Goal: Task Accomplishment & Management: Manage account settings

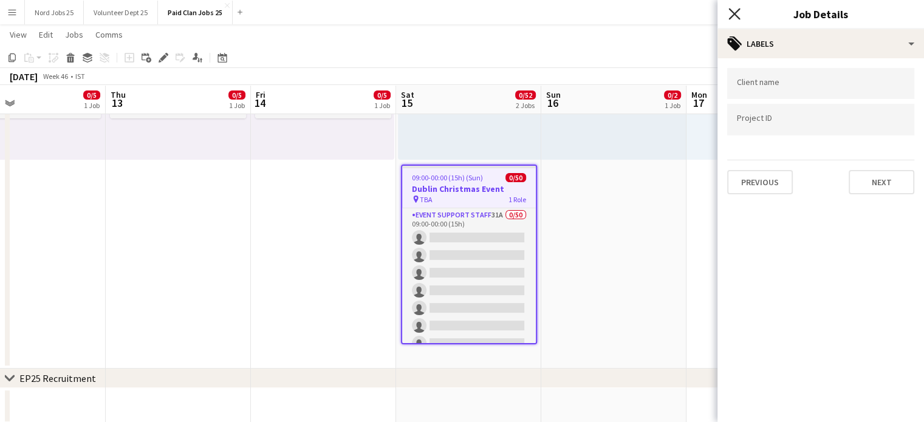
click at [728, 15] on icon "Close pop-in" at bounding box center [734, 14] width 12 height 12
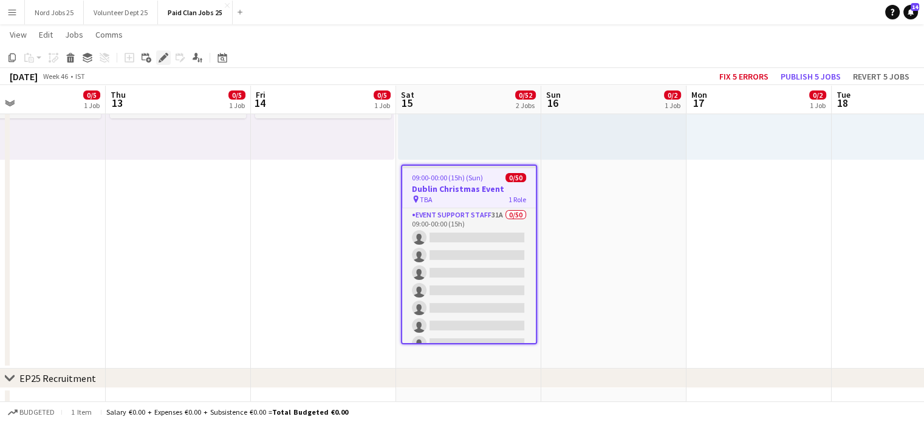
click at [162, 58] on icon at bounding box center [163, 58] width 7 height 7
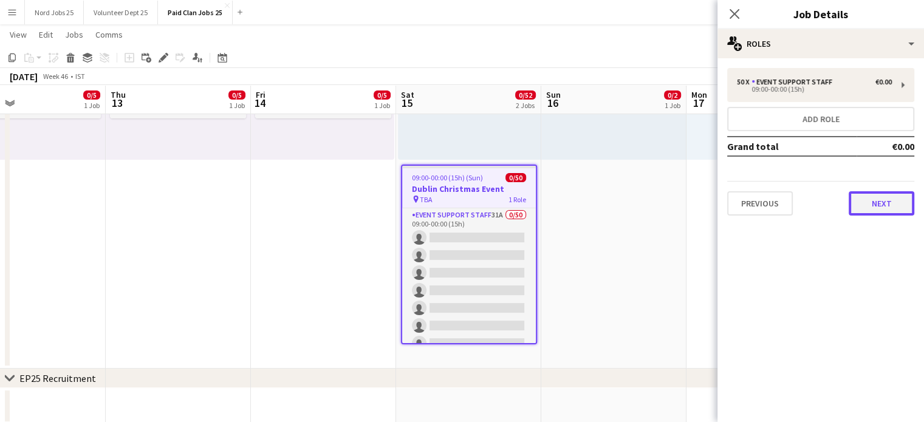
click at [893, 207] on button "Next" at bounding box center [881, 203] width 66 height 24
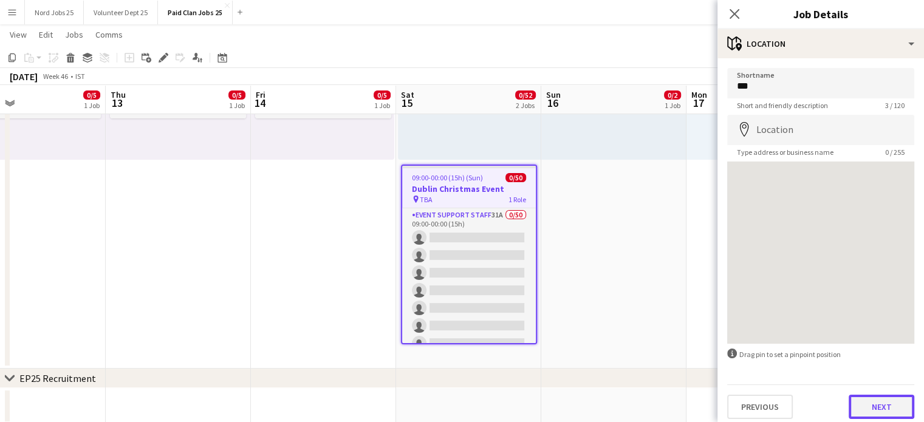
click at [848, 402] on button "Next" at bounding box center [881, 407] width 66 height 24
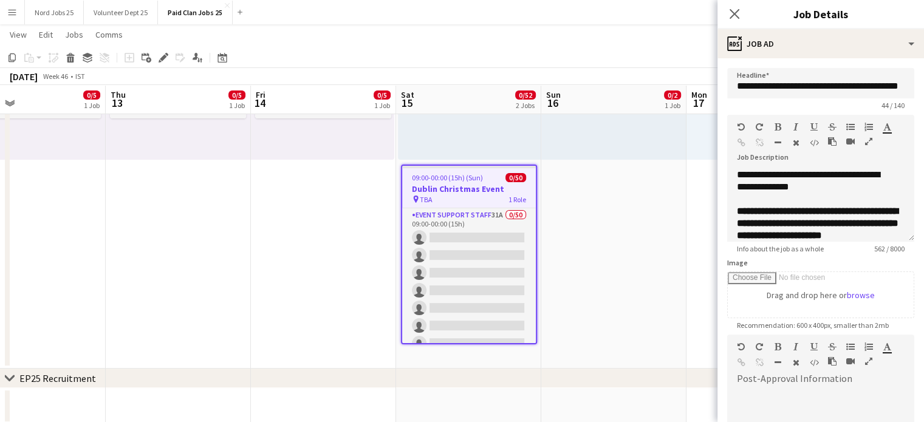
scroll to position [177, 0]
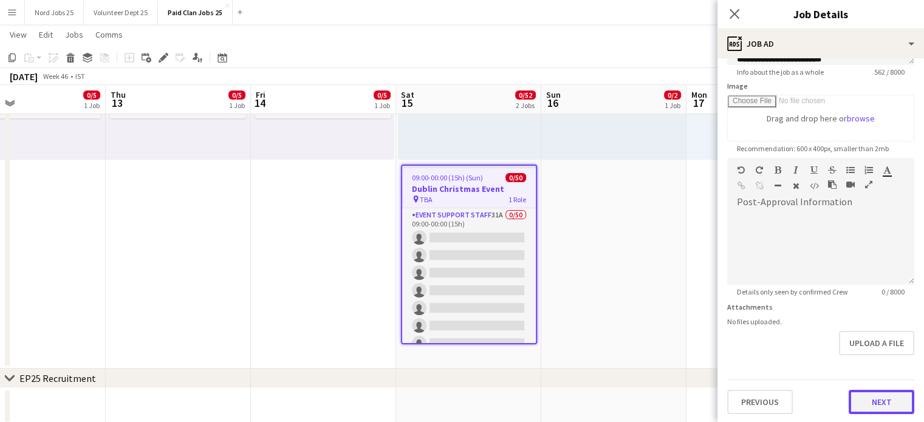
click at [854, 398] on button "Next" at bounding box center [881, 402] width 66 height 24
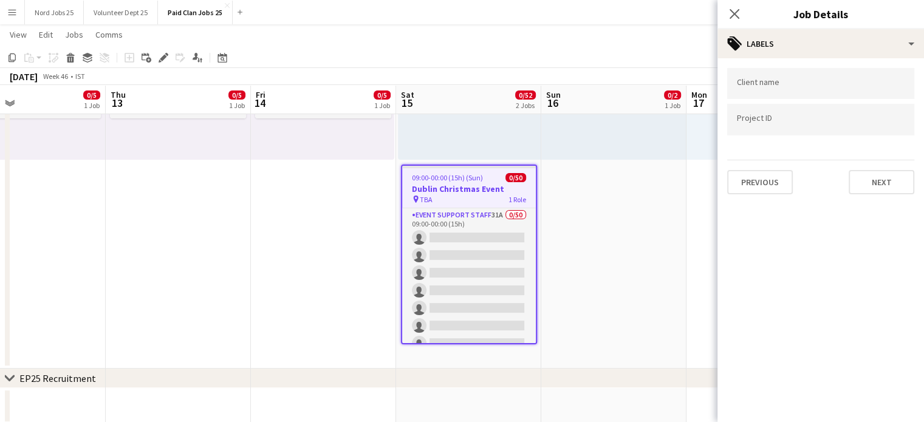
scroll to position [0, 0]
click at [867, 189] on button "Next" at bounding box center [881, 182] width 66 height 24
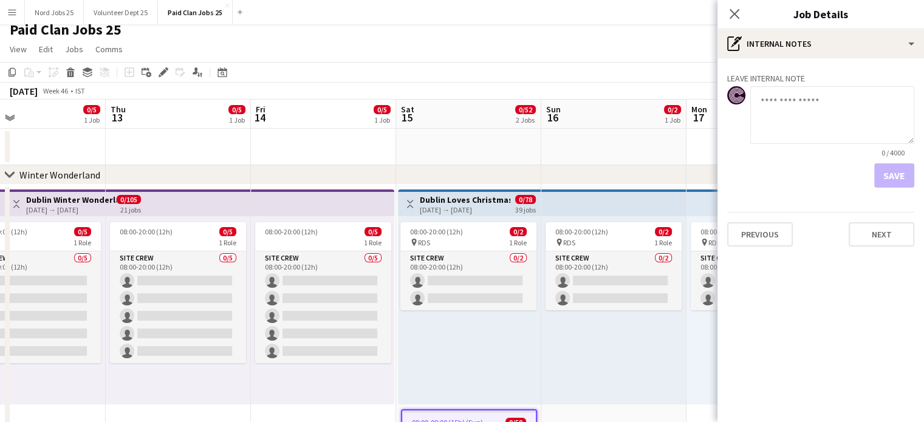
scroll to position [7, 0]
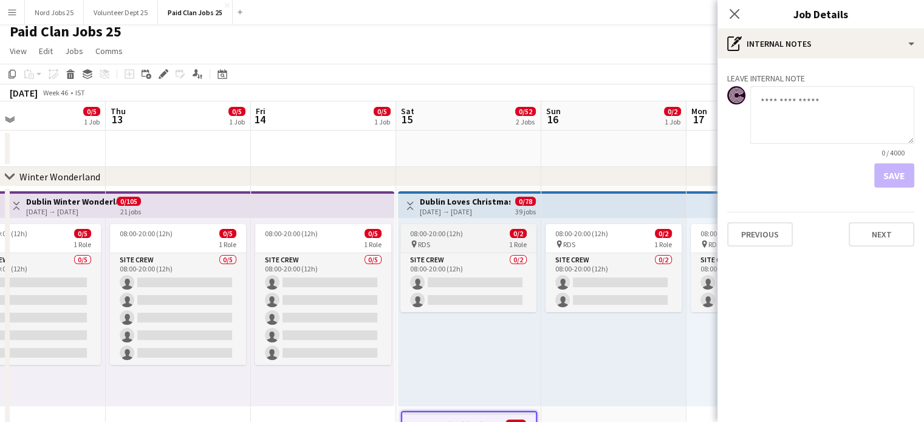
click at [458, 244] on div "pin RDS 1 Role" at bounding box center [468, 244] width 136 height 10
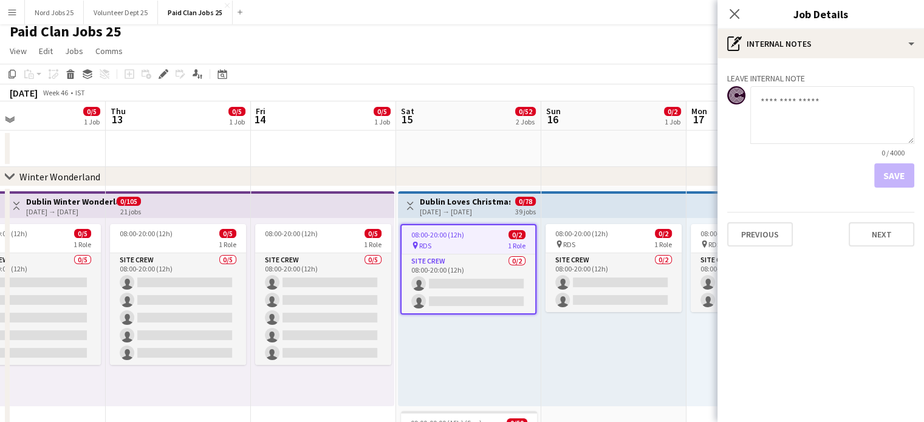
click at [450, 143] on app-date-cell at bounding box center [468, 149] width 145 height 36
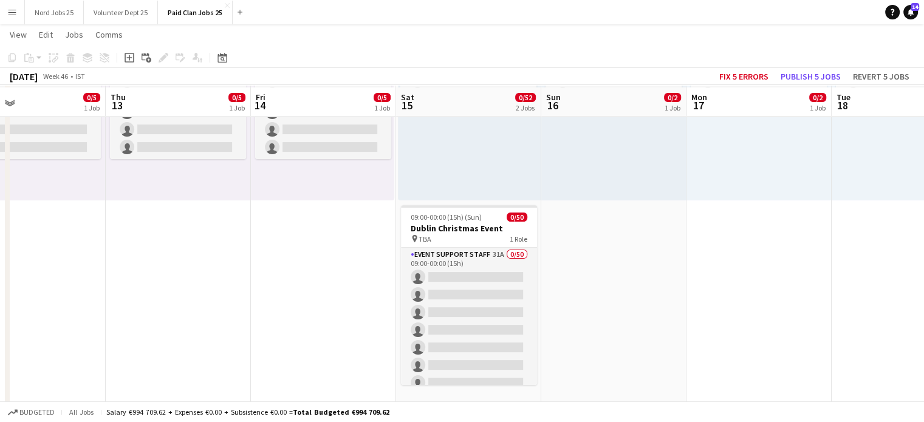
scroll to position [214, 0]
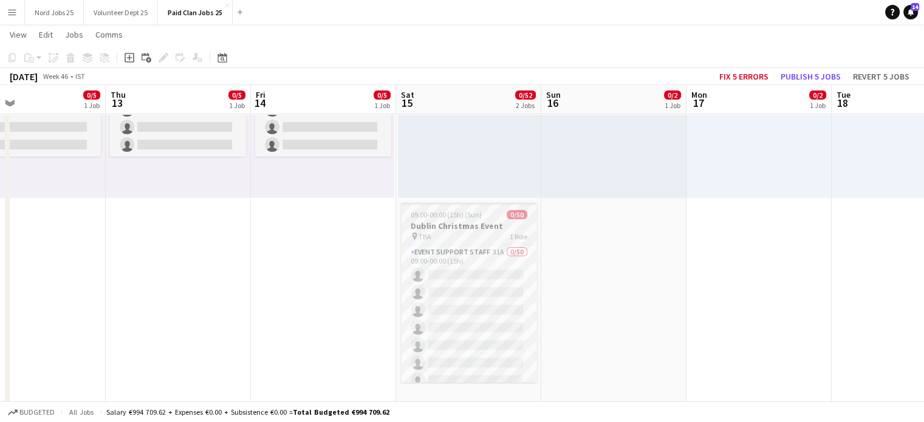
click at [462, 228] on h3 "Dublin Christmas Event" at bounding box center [469, 225] width 136 height 11
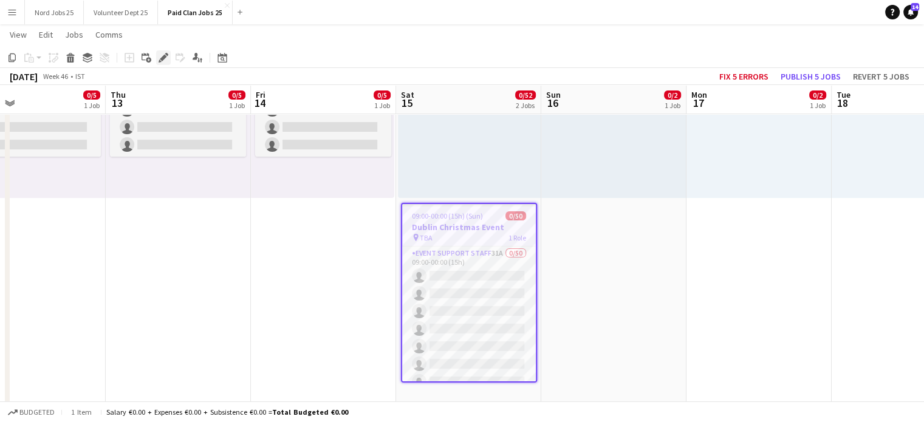
click at [164, 60] on icon "Edit" at bounding box center [163, 58] width 10 height 10
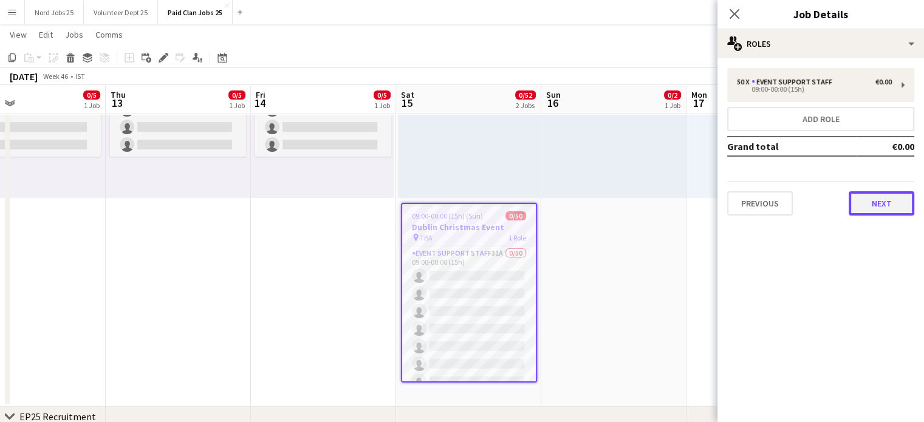
click at [850, 203] on button "Next" at bounding box center [881, 203] width 66 height 24
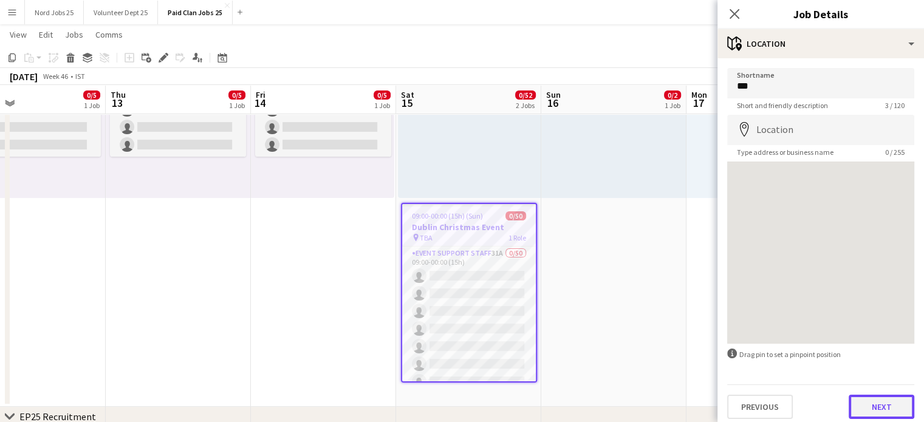
click at [865, 413] on button "Next" at bounding box center [881, 407] width 66 height 24
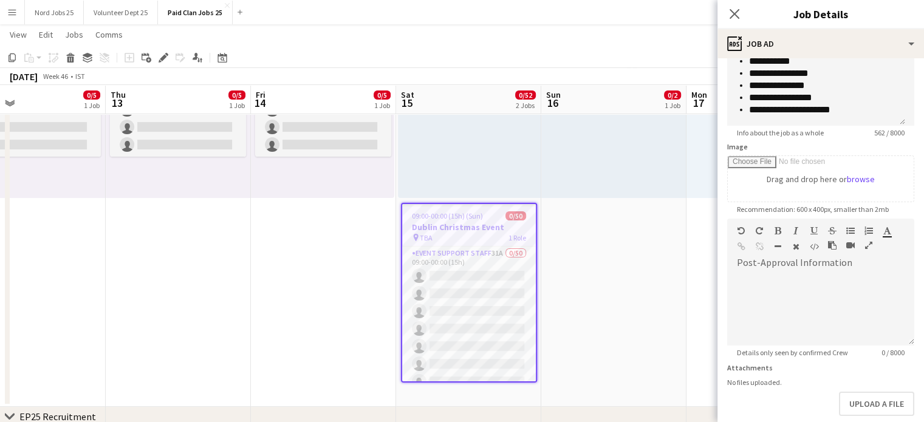
scroll to position [177, 0]
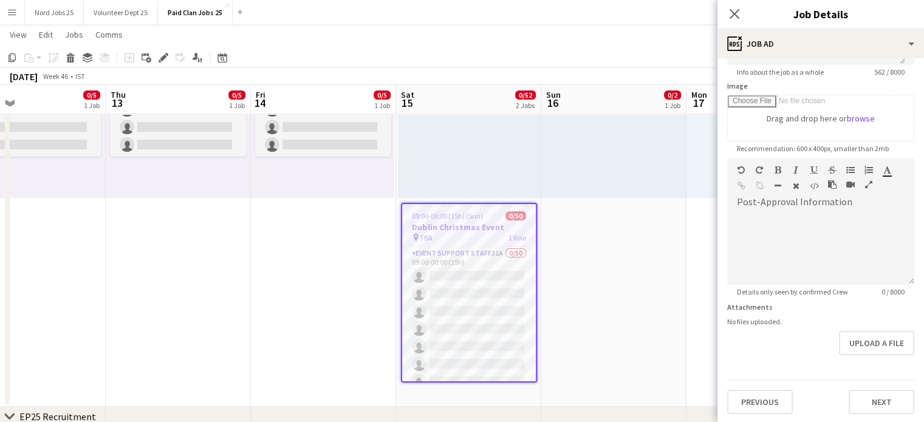
click at [625, 236] on app-date-cell "08:00-20:00 (12h) 0/2 pin RDS 1 Role Site Crew 0/2 08:00-20:00 (12h) single-neu…" at bounding box center [613, 192] width 145 height 429
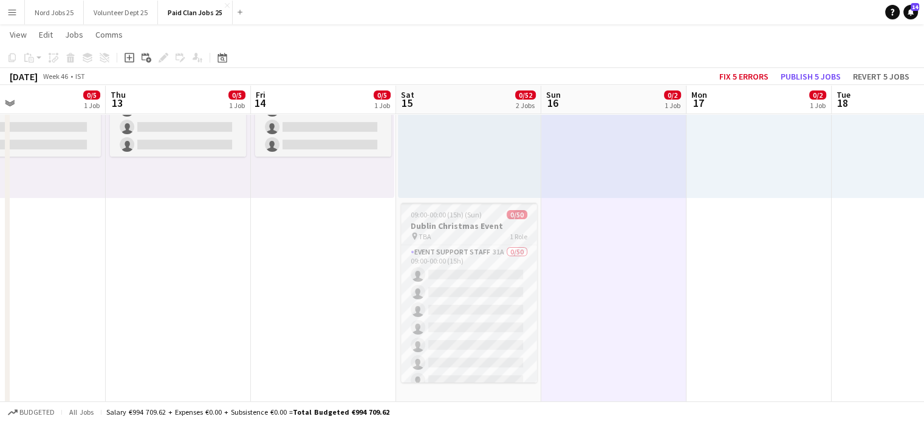
click at [439, 222] on h3 "Dublin Christmas Event" at bounding box center [469, 225] width 136 height 11
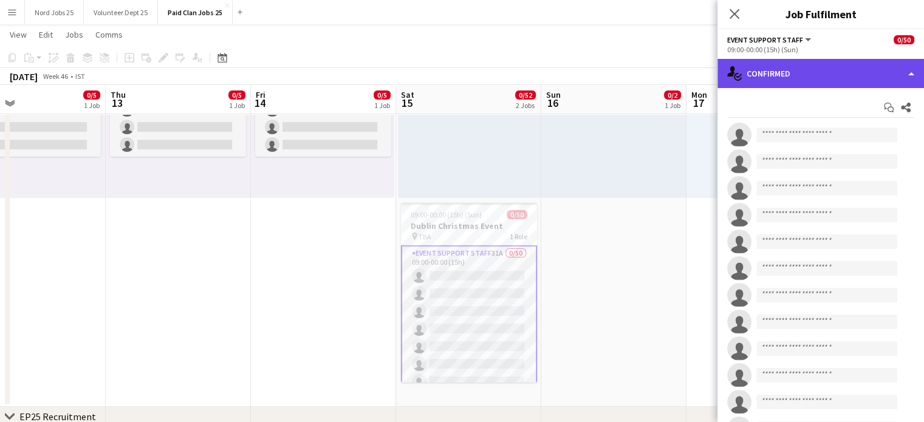
click at [770, 87] on div "single-neutral-actions-check-2 Confirmed" at bounding box center [820, 73] width 206 height 29
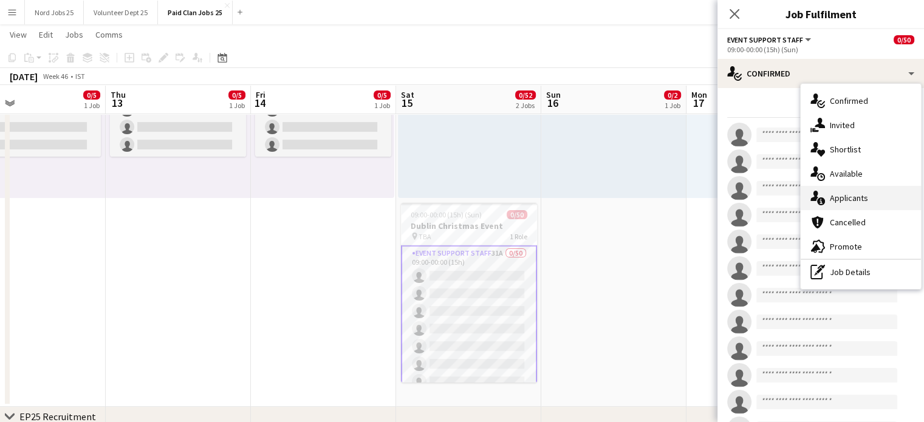
click at [859, 201] on span "Applicants" at bounding box center [849, 198] width 38 height 11
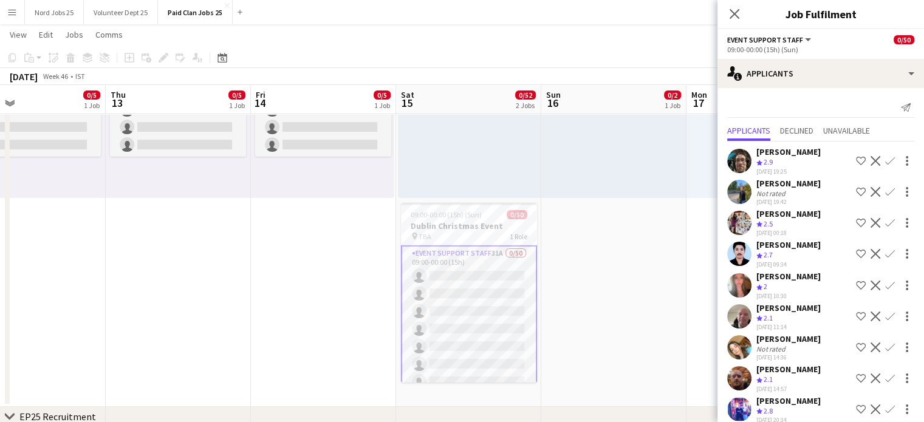
click at [772, 158] on span "2.9" at bounding box center [767, 161] width 9 height 9
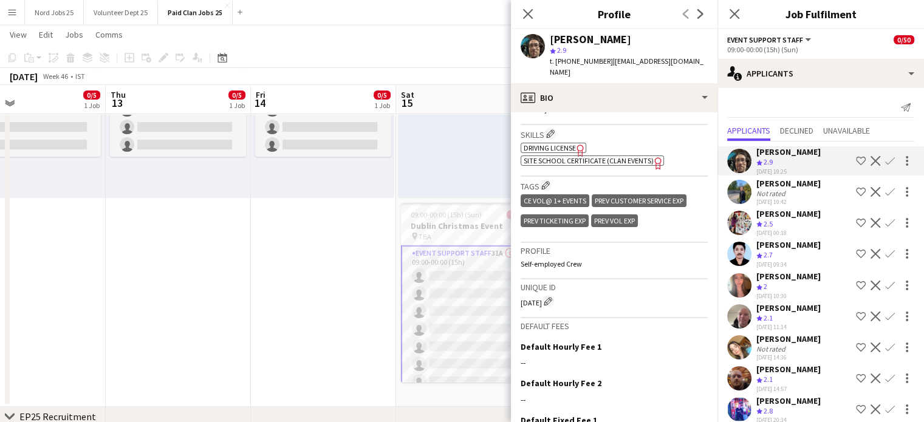
scroll to position [493, 0]
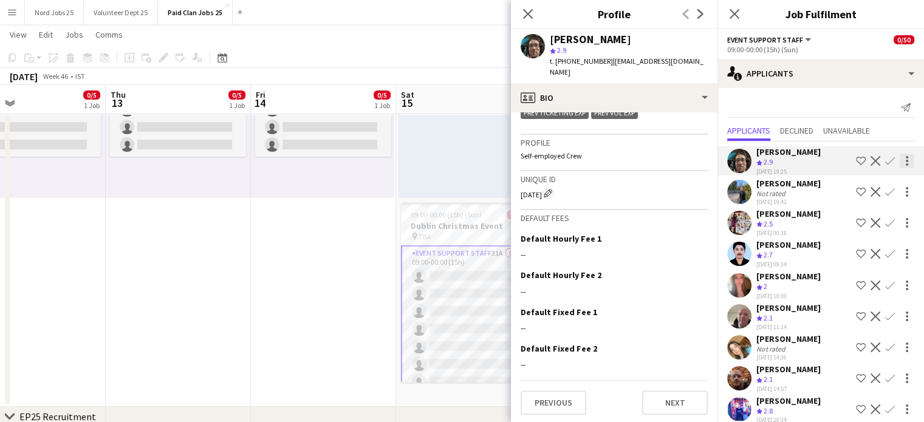
click at [905, 156] on div at bounding box center [906, 157] width 2 height 2
click at [644, 182] on div at bounding box center [462, 211] width 924 height 422
click at [668, 404] on button "Next" at bounding box center [675, 402] width 66 height 24
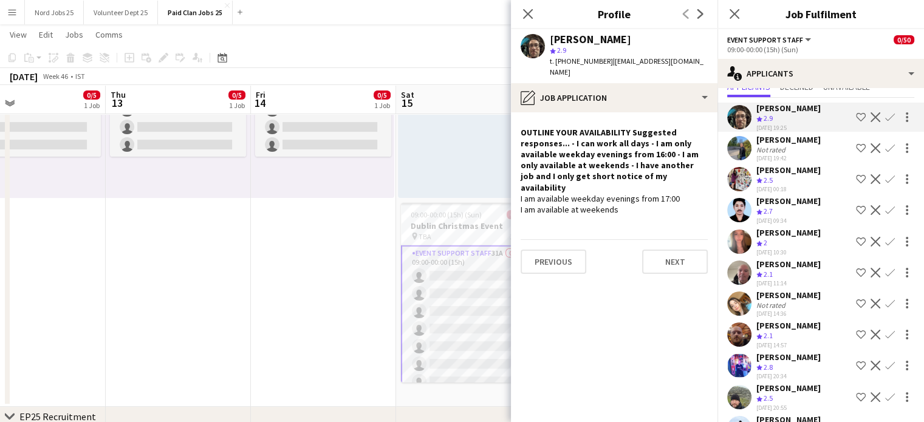
scroll to position [0, 0]
